Goal: Task Accomplishment & Management: Use online tool/utility

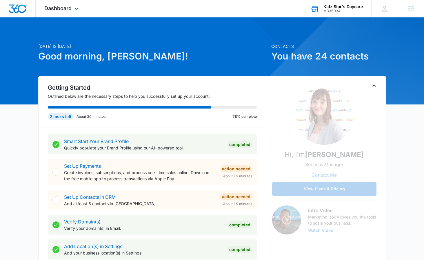
click at [346, 9] on div "M336034" at bounding box center [343, 11] width 39 height 4
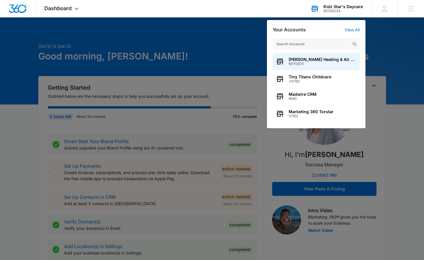
click at [327, 41] on input "text" at bounding box center [316, 44] width 87 height 12
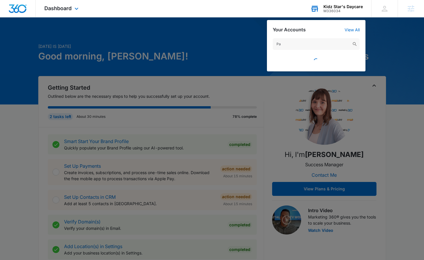
type input "P"
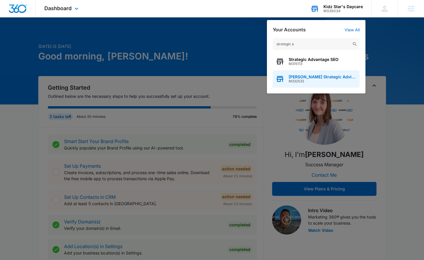
type input "strategic a"
click at [305, 75] on span "[PERSON_NAME] Strategic Advisors" at bounding box center [323, 77] width 68 height 5
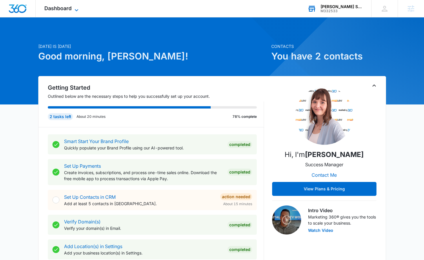
click at [66, 9] on span "Dashboard" at bounding box center [57, 8] width 27 height 6
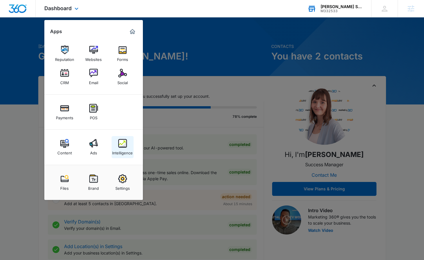
click at [123, 145] on img at bounding box center [122, 143] width 9 height 9
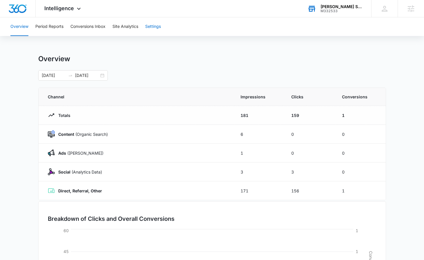
click at [152, 27] on button "Settings" at bounding box center [153, 26] width 16 height 19
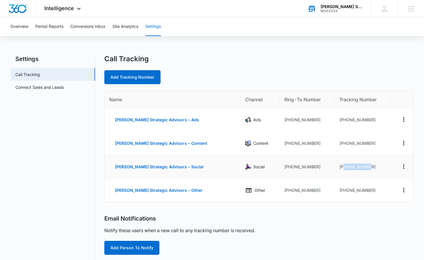
drag, startPoint x: 366, startPoint y: 167, endPoint x: 337, endPoint y: 168, distance: 29.6
click at [337, 168] on td "+19412805988" at bounding box center [363, 166] width 56 height 23
copy td "9412805988"
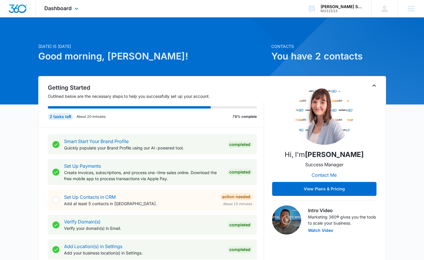
click at [72, 12] on div "Dashboard Apps Reputation Websites Forms CRM Email Social Payments POS Content …" at bounding box center [62, 8] width 53 height 17
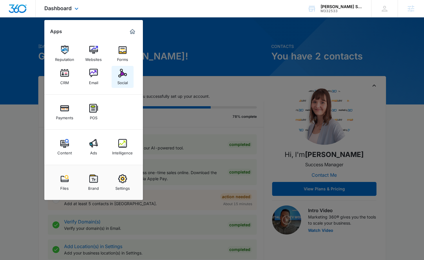
click at [124, 80] on div "Social" at bounding box center [122, 81] width 10 height 8
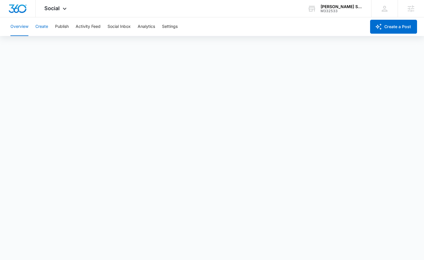
click at [46, 29] on button "Create" at bounding box center [41, 26] width 13 height 19
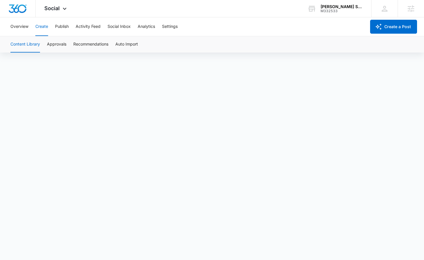
scroll to position [4, 0]
click at [63, 26] on button "Publish" at bounding box center [62, 26] width 14 height 19
click at [12, 28] on button "Overview" at bounding box center [19, 26] width 18 height 19
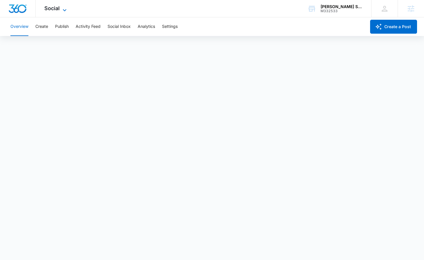
click at [66, 8] on icon at bounding box center [64, 10] width 7 height 7
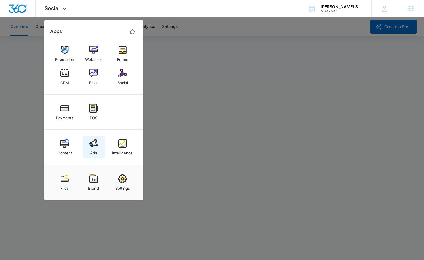
click at [90, 152] on div "Ads" at bounding box center [93, 152] width 7 height 8
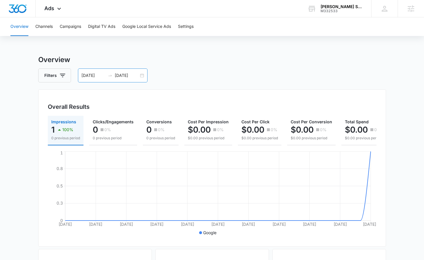
click at [144, 77] on div "[DATE] [DATE]" at bounding box center [113, 75] width 70 height 14
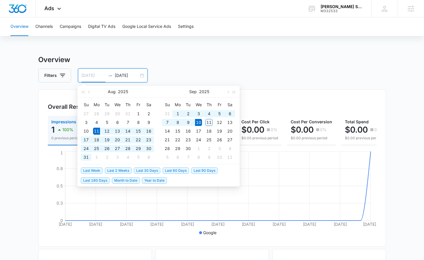
type input "[DATE]"
click at [198, 122] on div "10" at bounding box center [198, 122] width 7 height 7
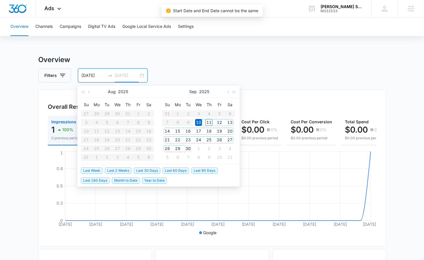
type input "[DATE]"
click at [191, 149] on div "30" at bounding box center [188, 148] width 7 height 7
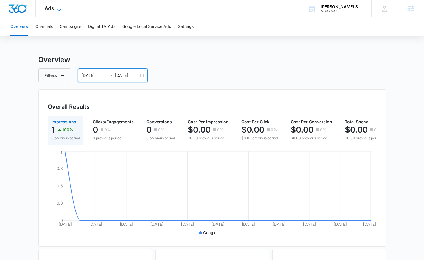
click at [59, 7] on icon at bounding box center [59, 10] width 7 height 7
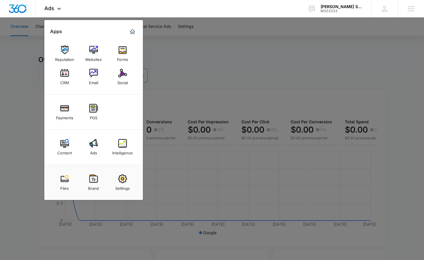
click at [124, 81] on div "Social" at bounding box center [122, 81] width 10 height 8
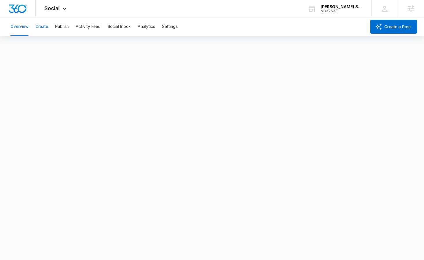
click at [40, 27] on button "Create" at bounding box center [41, 26] width 13 height 19
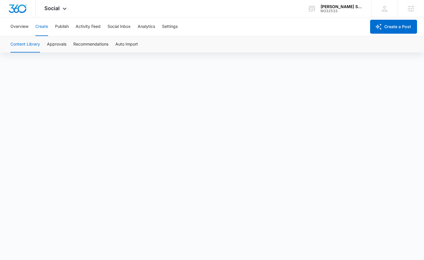
scroll to position [4, 0]
